Goal: Information Seeking & Learning: Learn about a topic

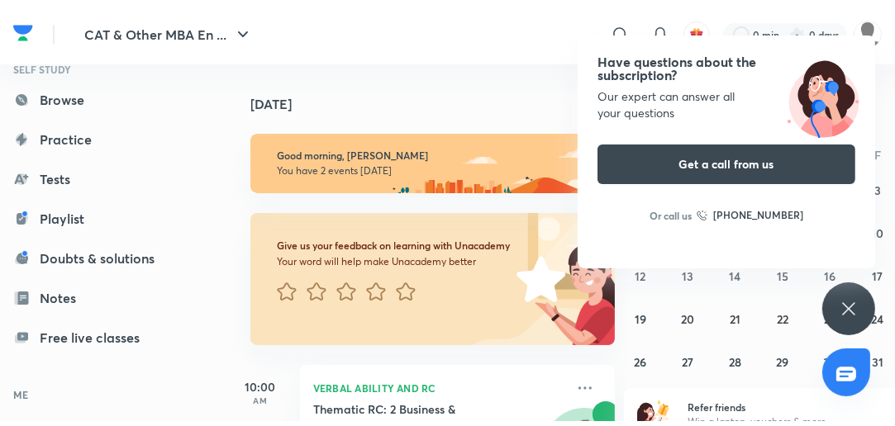
scroll to position [238, 0]
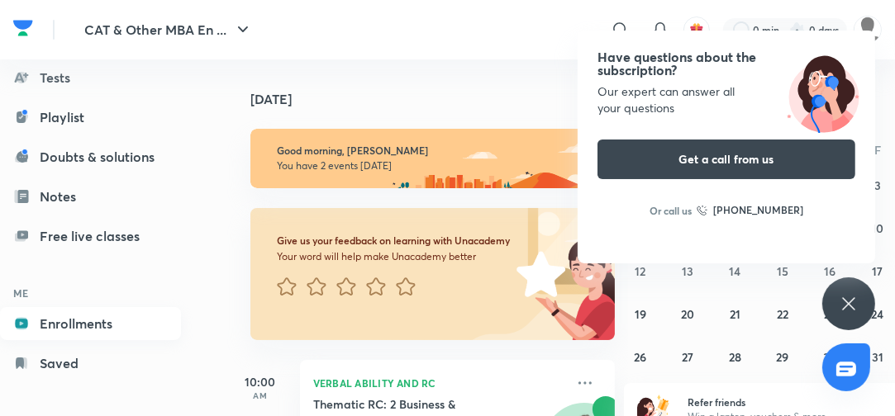
click at [94, 321] on link "Enrollments" at bounding box center [90, 323] width 181 height 33
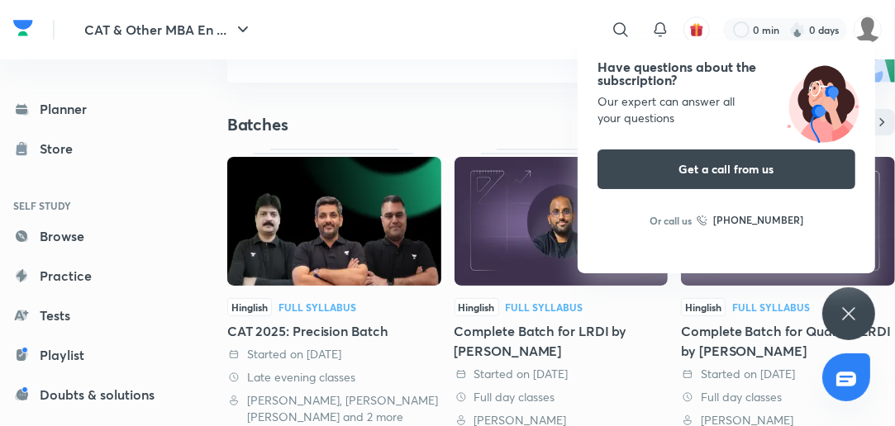
scroll to position [132, 0]
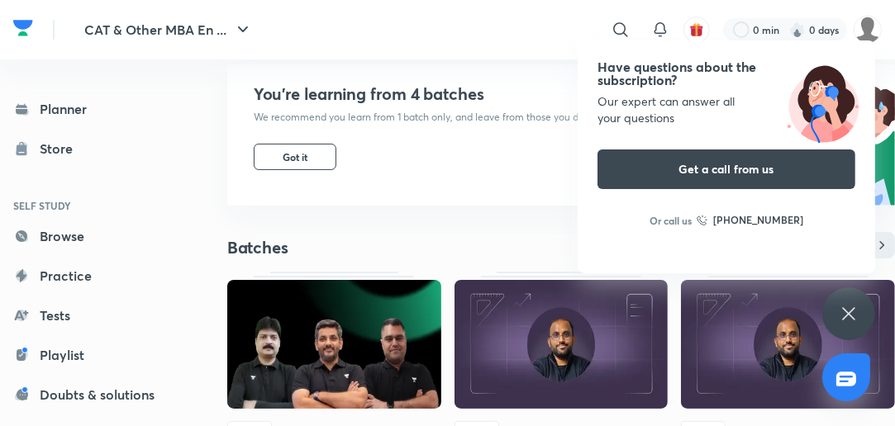
click at [767, 81] on h4 "Have questions about the subscription?" at bounding box center [726, 73] width 258 height 26
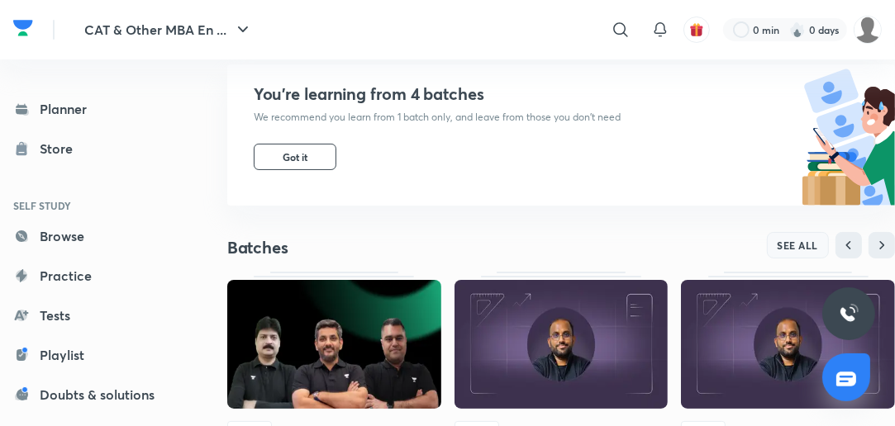
click at [823, 241] on button "SEE ALL" at bounding box center [798, 245] width 63 height 26
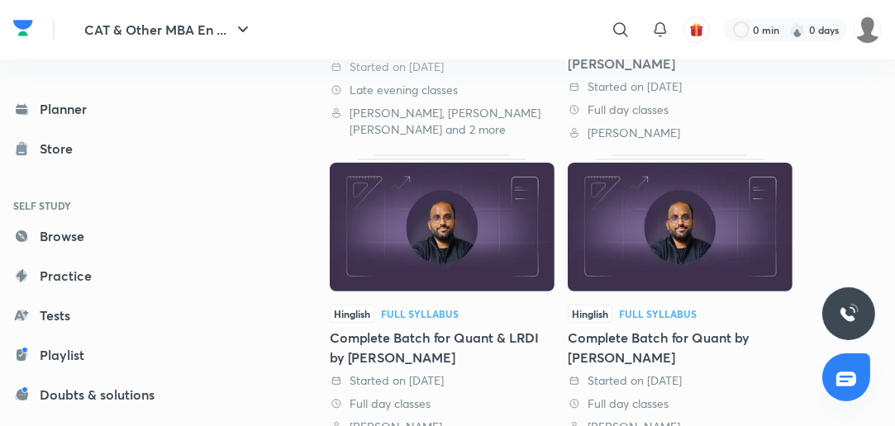
scroll to position [357, 0]
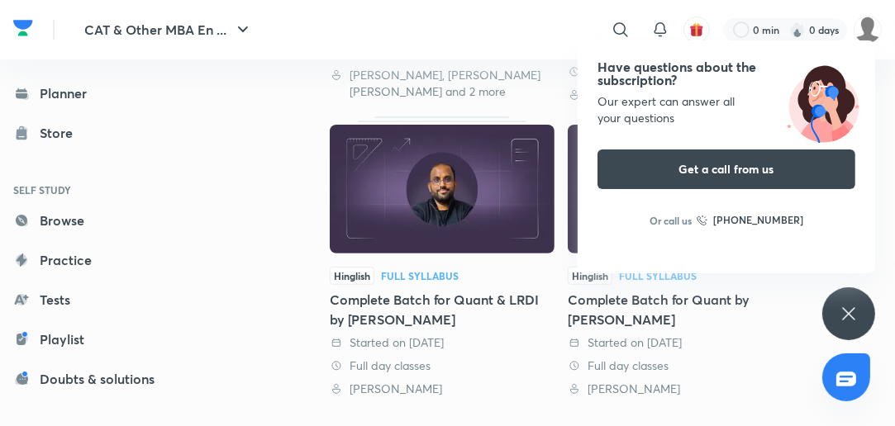
click at [653, 232] on div "Have questions about the subscription? Our expert can answer all your questions…" at bounding box center [725, 156] width 297 height 233
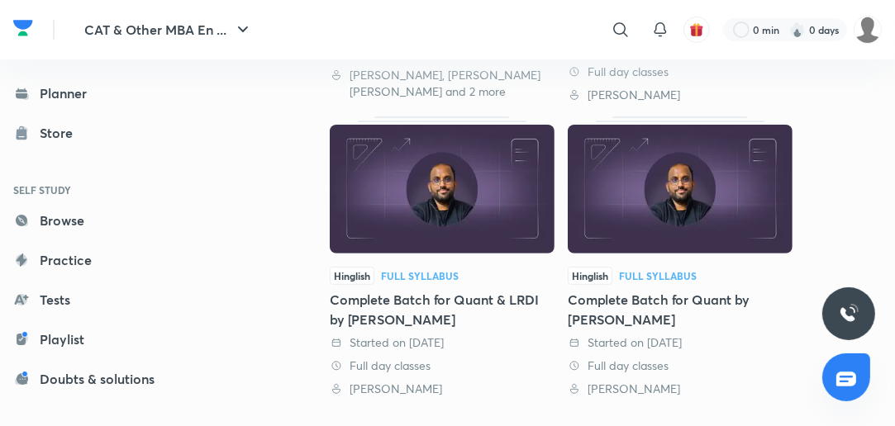
click at [643, 293] on div "Complete Batch for Quant by [PERSON_NAME]" at bounding box center [680, 310] width 225 height 40
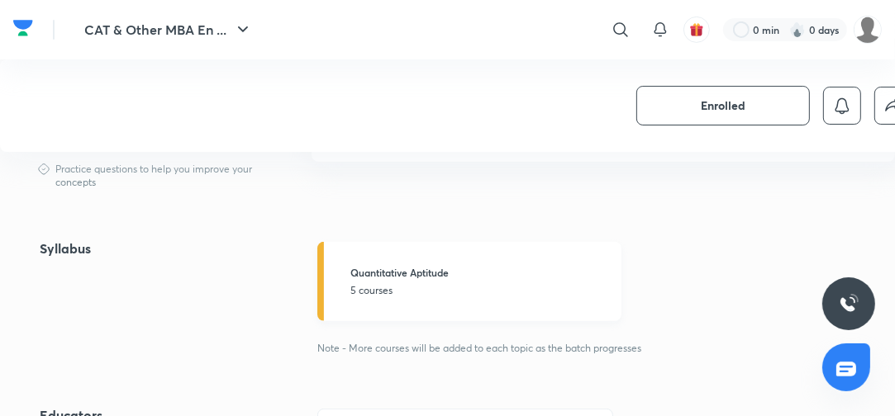
scroll to position [330, 0]
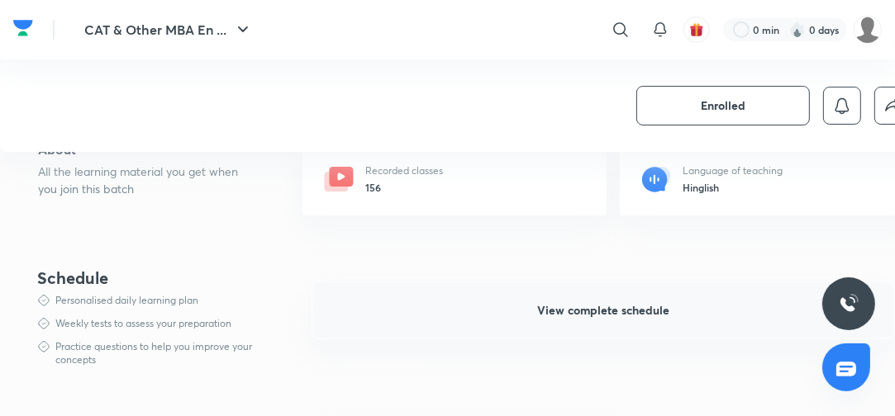
click at [601, 308] on span "View complete schedule" at bounding box center [603, 310] width 132 height 17
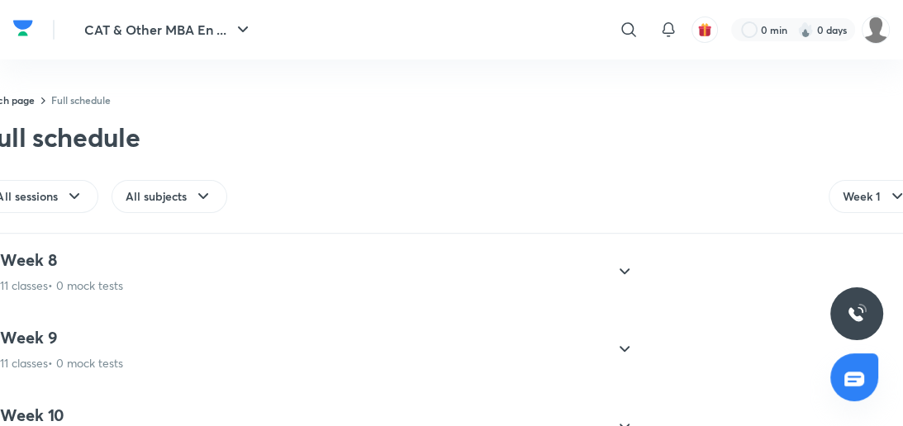
scroll to position [1322, 0]
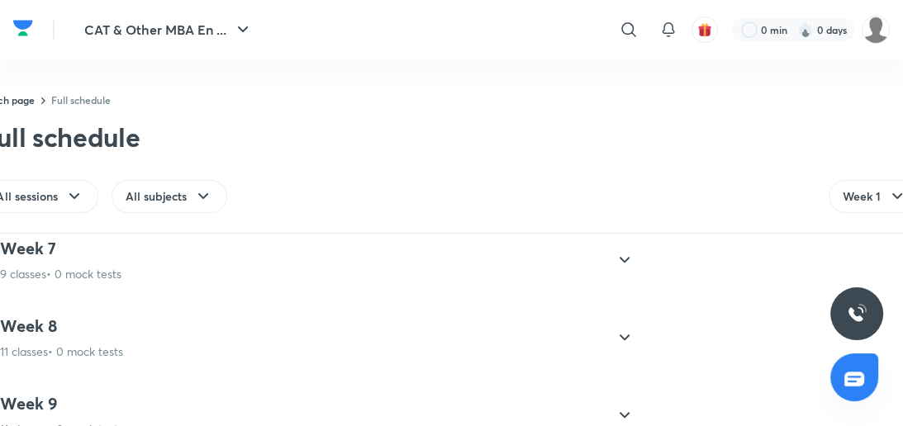
click at [618, 254] on icon at bounding box center [625, 260] width 20 height 20
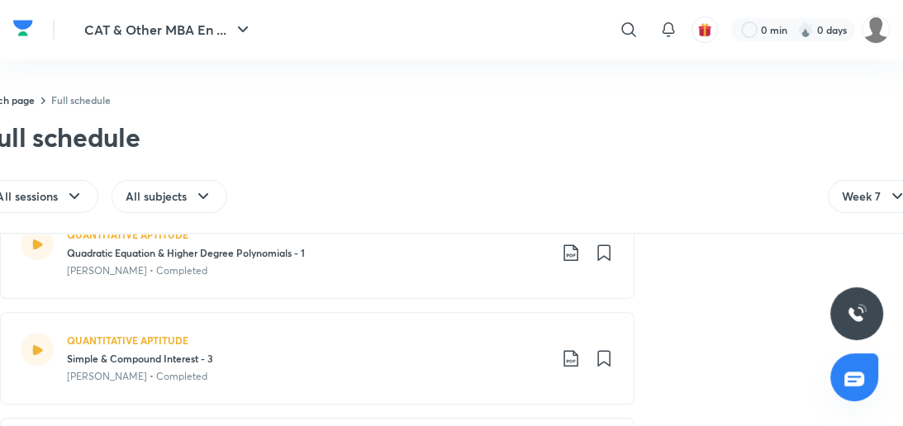
scroll to position [683, 0]
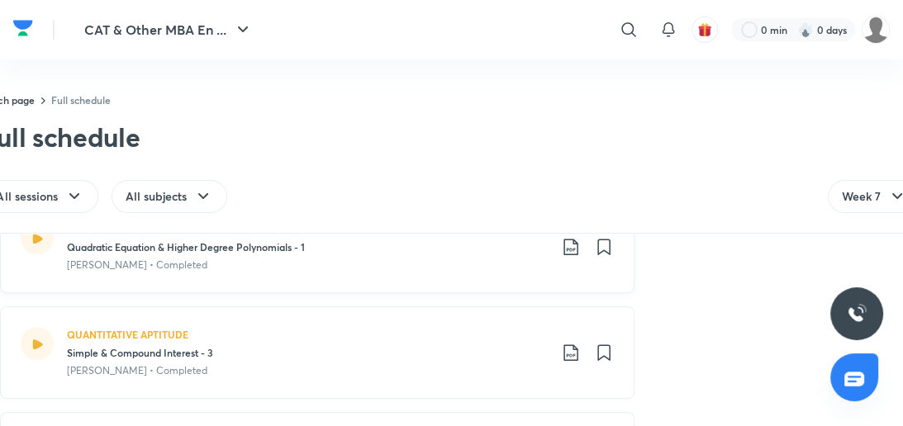
click at [567, 250] on icon at bounding box center [570, 247] width 14 height 17
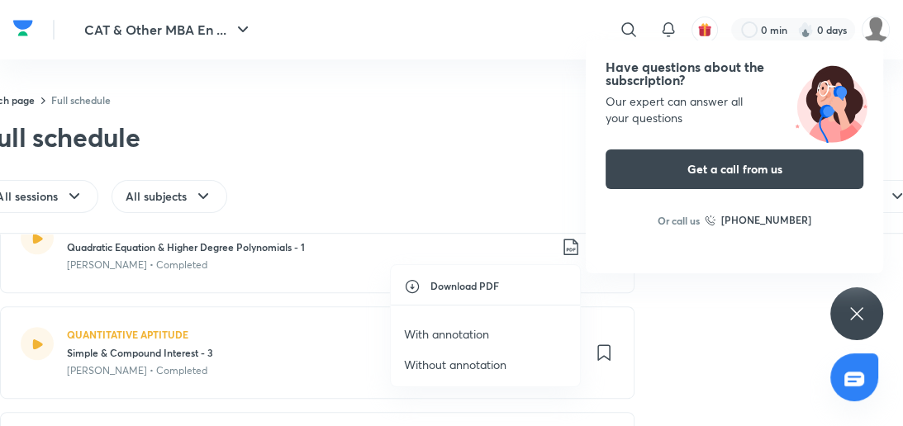
click at [468, 335] on p "With annotation" at bounding box center [446, 333] width 85 height 17
